Goal: Task Accomplishment & Management: Manage account settings

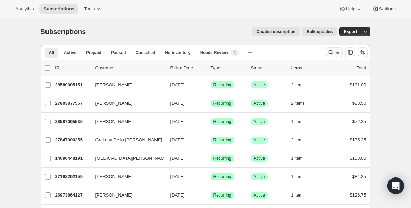
click at [330, 52] on icon "Search and filter results" at bounding box center [330, 52] width 7 height 7
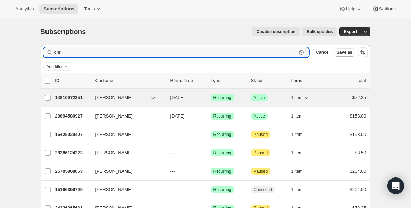
type input "chri"
click at [72, 99] on p "14810972351" at bounding box center [72, 97] width 35 height 7
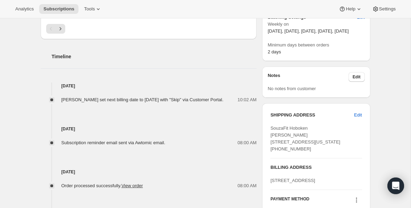
scroll to position [236, 0]
click at [60, 9] on span "Subscriptions" at bounding box center [58, 9] width 31 height 6
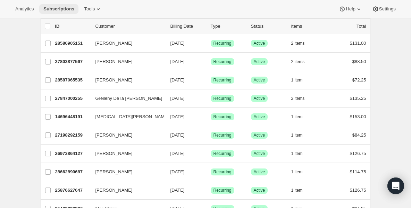
scroll to position [56, 0]
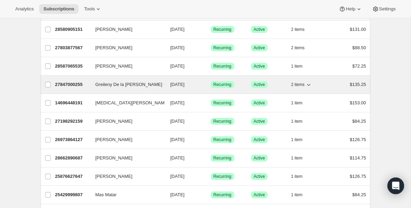
click at [69, 85] on p "27847000255" at bounding box center [72, 84] width 35 height 7
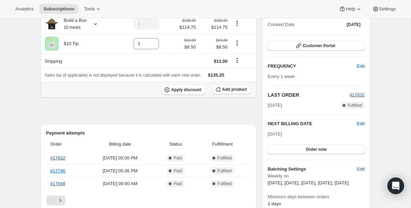
scroll to position [69, 0]
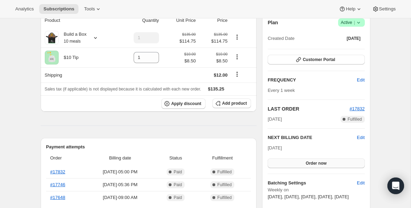
click at [278, 162] on button "Order now" at bounding box center [316, 164] width 97 height 10
click at [278, 162] on button "Click to confirm" at bounding box center [316, 164] width 97 height 10
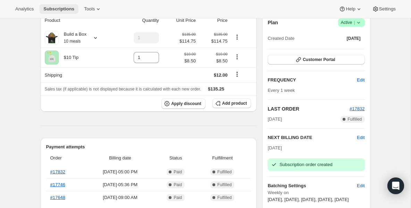
click at [68, 8] on span "Subscriptions" at bounding box center [58, 9] width 31 height 6
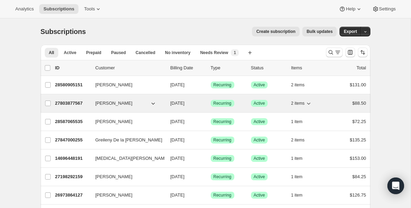
click at [64, 102] on p "27803877567" at bounding box center [72, 103] width 35 height 7
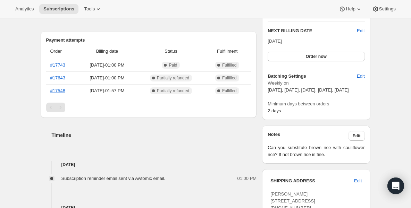
scroll to position [167, 0]
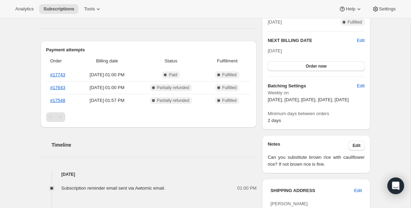
click at [296, 71] on div "Plan Success Active | Created Date [DATE] Customer Portal FREQUENCY Edit Every …" at bounding box center [316, 22] width 97 height 203
click at [294, 68] on button "Order now" at bounding box center [316, 66] width 97 height 10
click at [294, 68] on button "Click to confirm" at bounding box center [316, 66] width 97 height 10
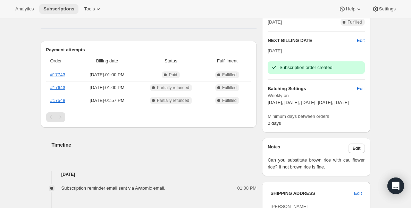
click at [67, 9] on span "Subscriptions" at bounding box center [58, 9] width 31 height 6
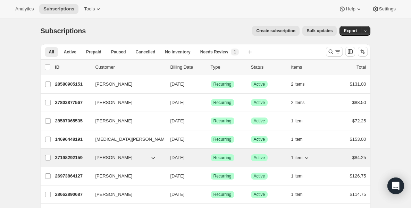
scroll to position [0, 0]
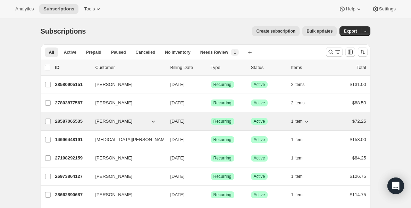
click at [67, 122] on p "28587065535" at bounding box center [72, 121] width 35 height 7
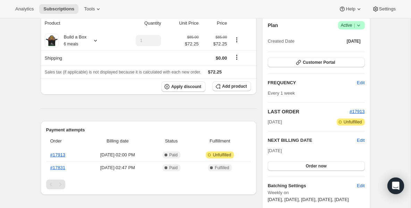
scroll to position [69, 0]
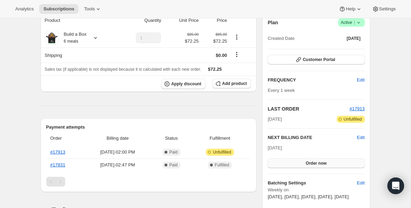
click at [292, 167] on button "Order now" at bounding box center [316, 164] width 97 height 10
click at [290, 164] on button "Click to confirm" at bounding box center [316, 164] width 97 height 10
